Goal: Navigation & Orientation: Find specific page/section

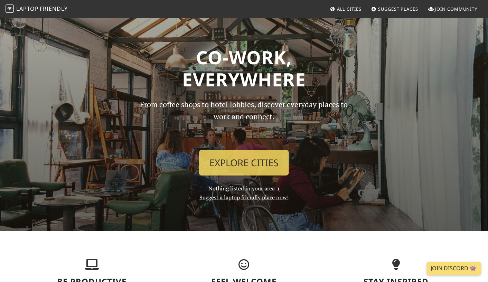
click at [129, 63] on h1 "Co-work, Everywhere" at bounding box center [244, 68] width 448 height 44
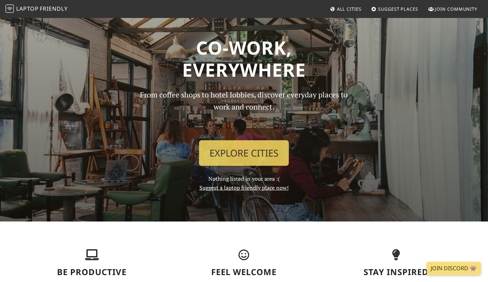
scroll to position [35, 0]
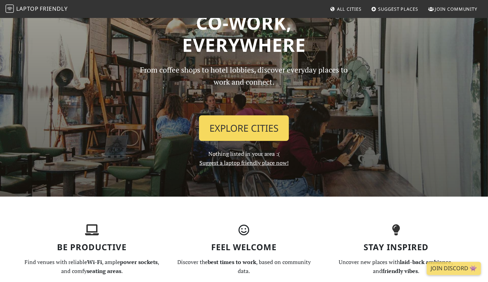
click at [230, 123] on link "Explore Cities" at bounding box center [244, 128] width 90 height 26
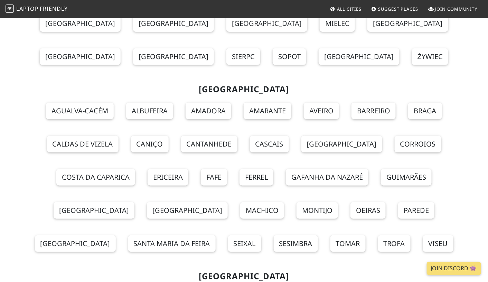
scroll to position [6050, 0]
